Goal: Navigation & Orientation: Find specific page/section

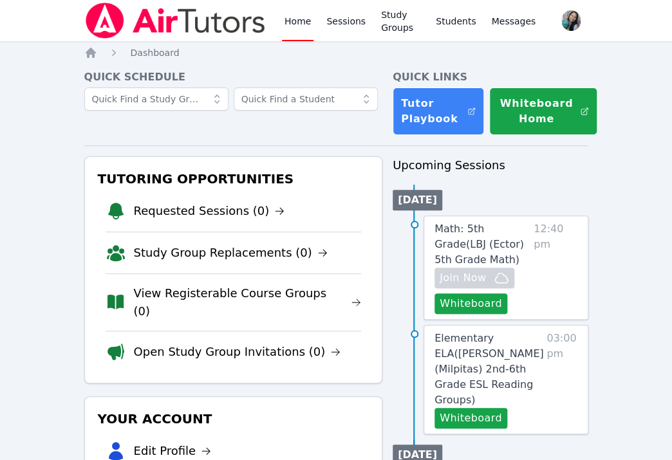
scroll to position [150, 0]
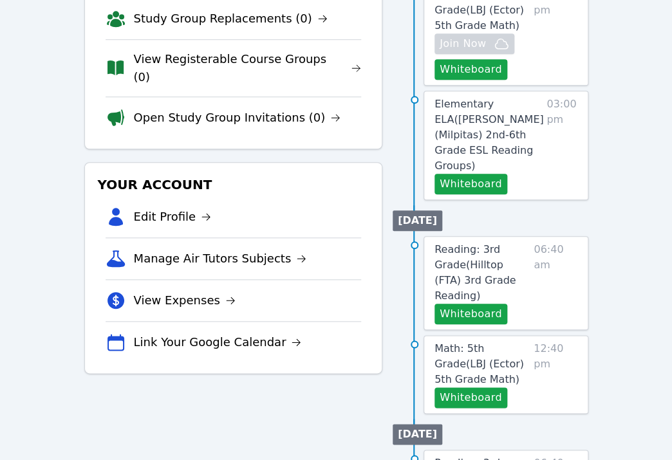
scroll to position [258, 0]
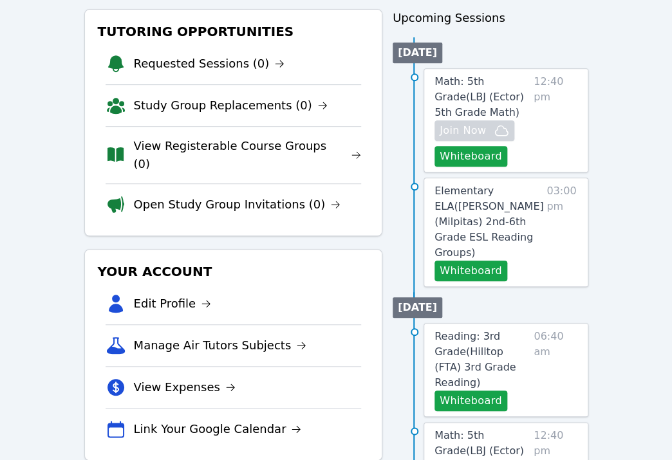
scroll to position [258, 0]
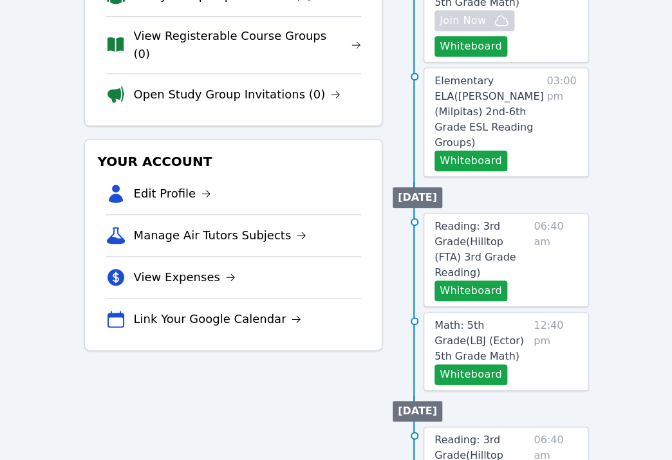
click at [489, 220] on span "Reading: 3rd Grade ( Hilltop (FTA) 3rd Grade Reading )" at bounding box center [475, 249] width 81 height 59
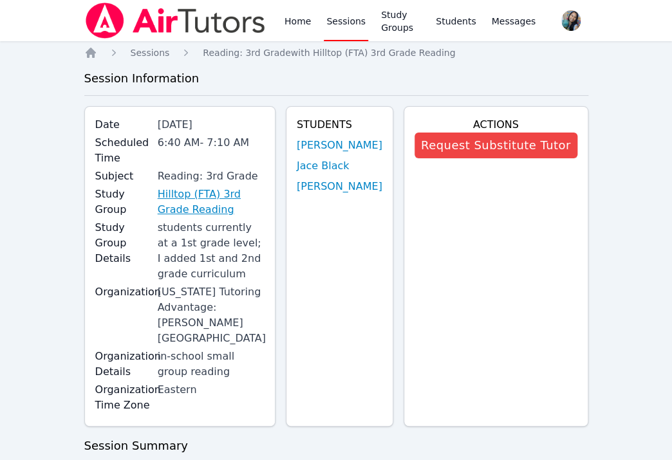
click at [188, 206] on link "Hilltop (FTA) 3rd Grade Reading" at bounding box center [211, 202] width 107 height 31
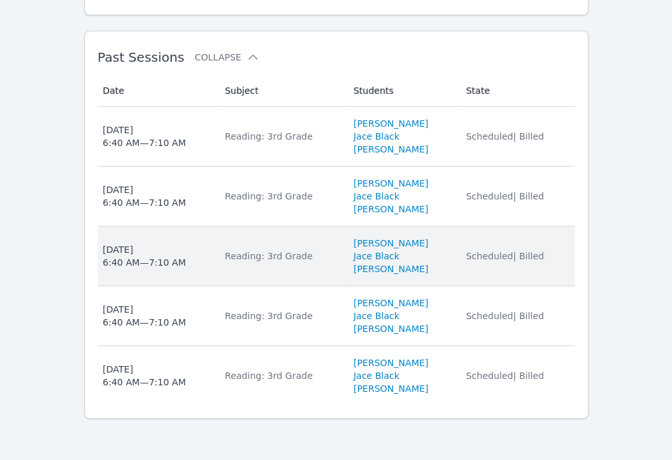
scroll to position [1447, 0]
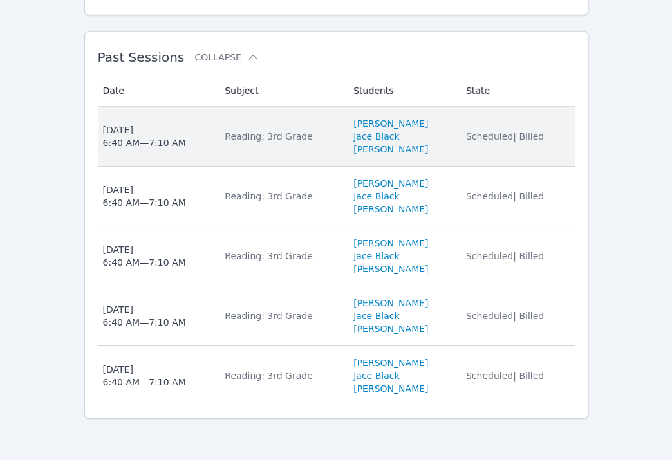
click at [248, 129] on td "Subject Reading: 3rd Grade" at bounding box center [281, 137] width 129 height 60
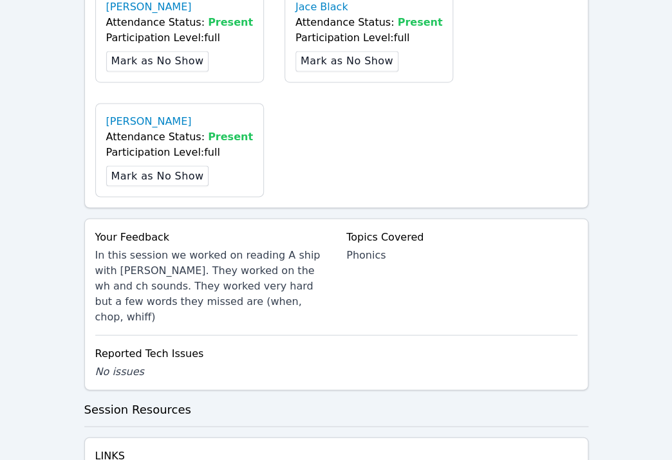
scroll to position [601, 0]
